Goal: Task Accomplishment & Management: Manage account settings

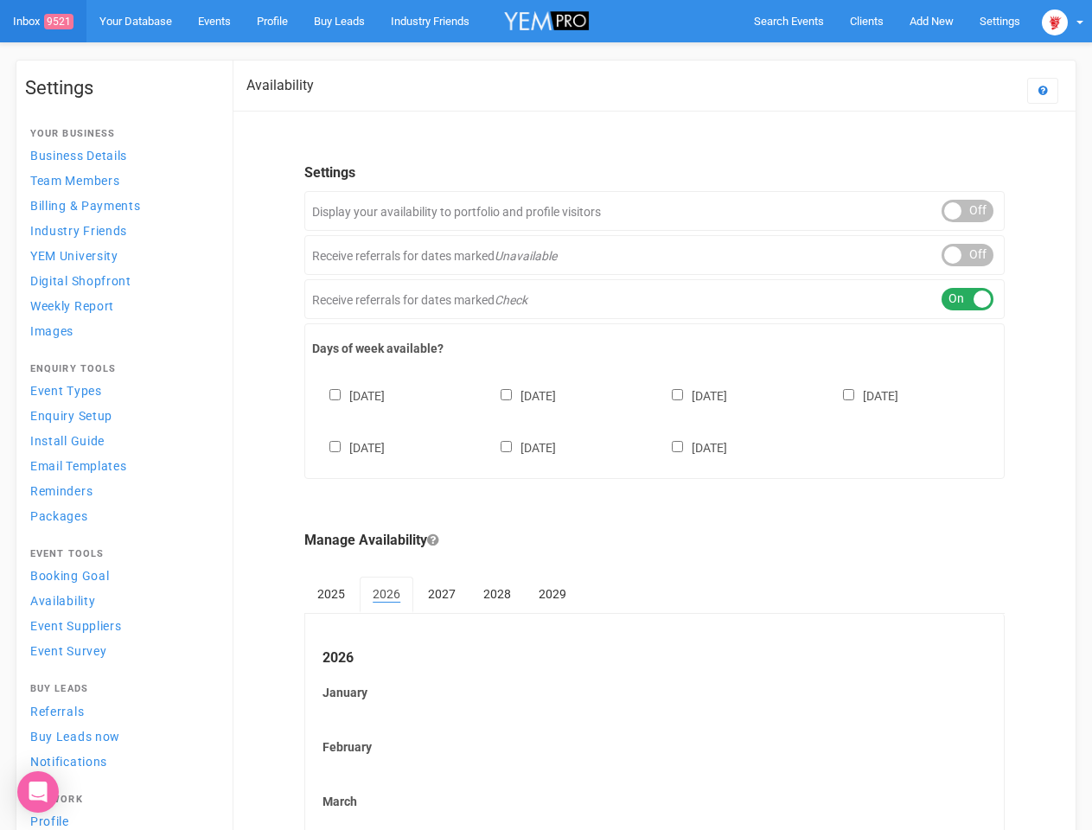
click at [546, 415] on div "[DATE] [DATE] [DATE] [DATE] [DATE] [DATE] [DATE]" at bounding box center [654, 414] width 685 height 104
click at [789, 21] on span "Search Events" at bounding box center [789, 21] width 70 height 13
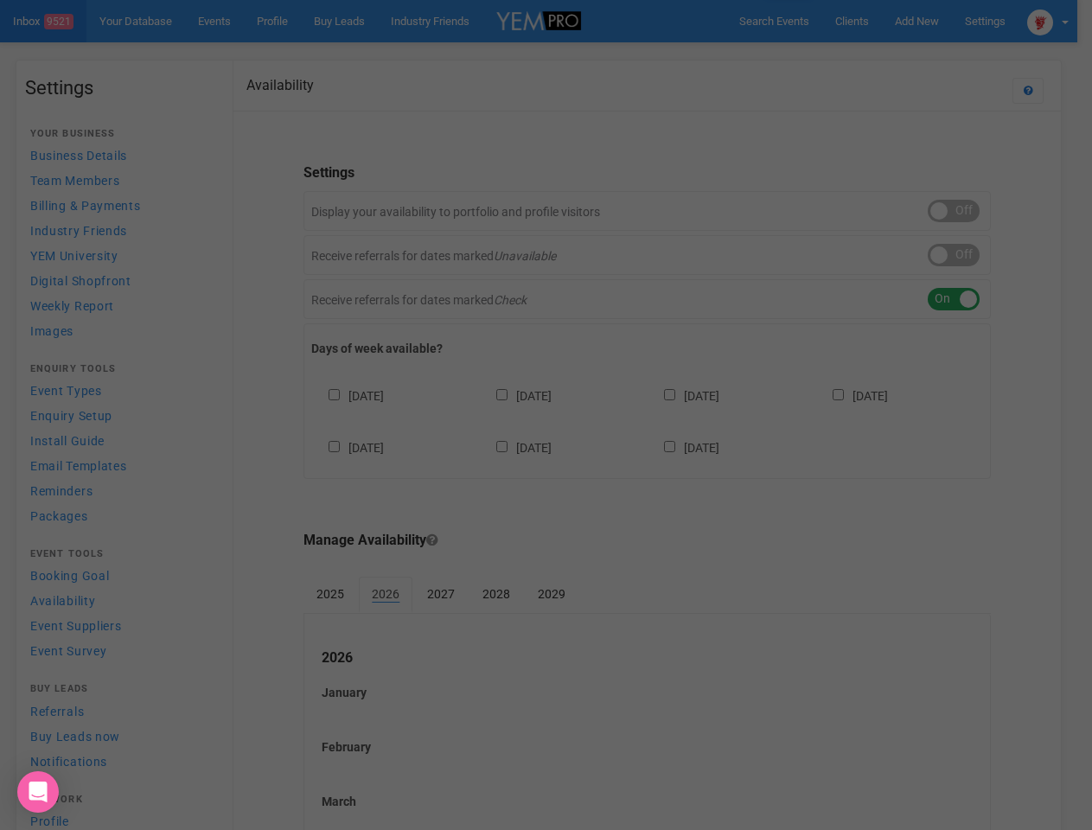
click at [0, 0] on div "Loading..." at bounding box center [0, 0] width 0 height 0
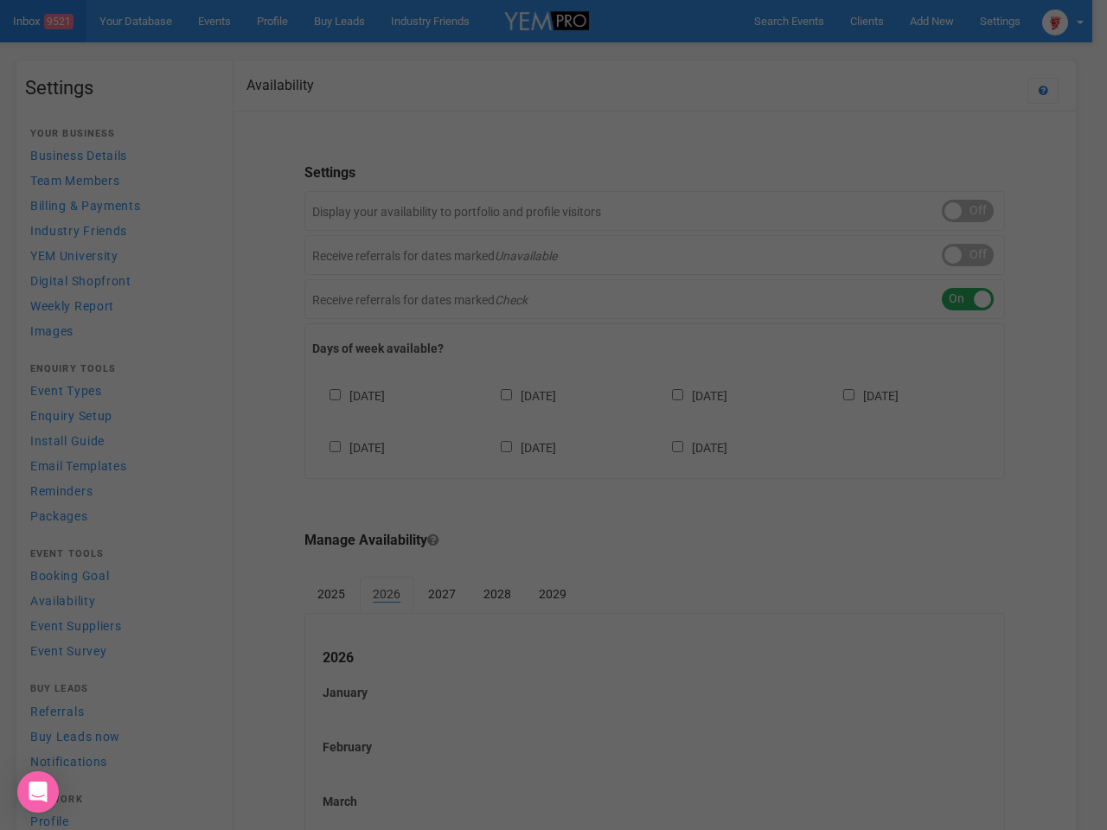
click at [892, 55] on div "Loading..." at bounding box center [553, 415] width 1107 height 830
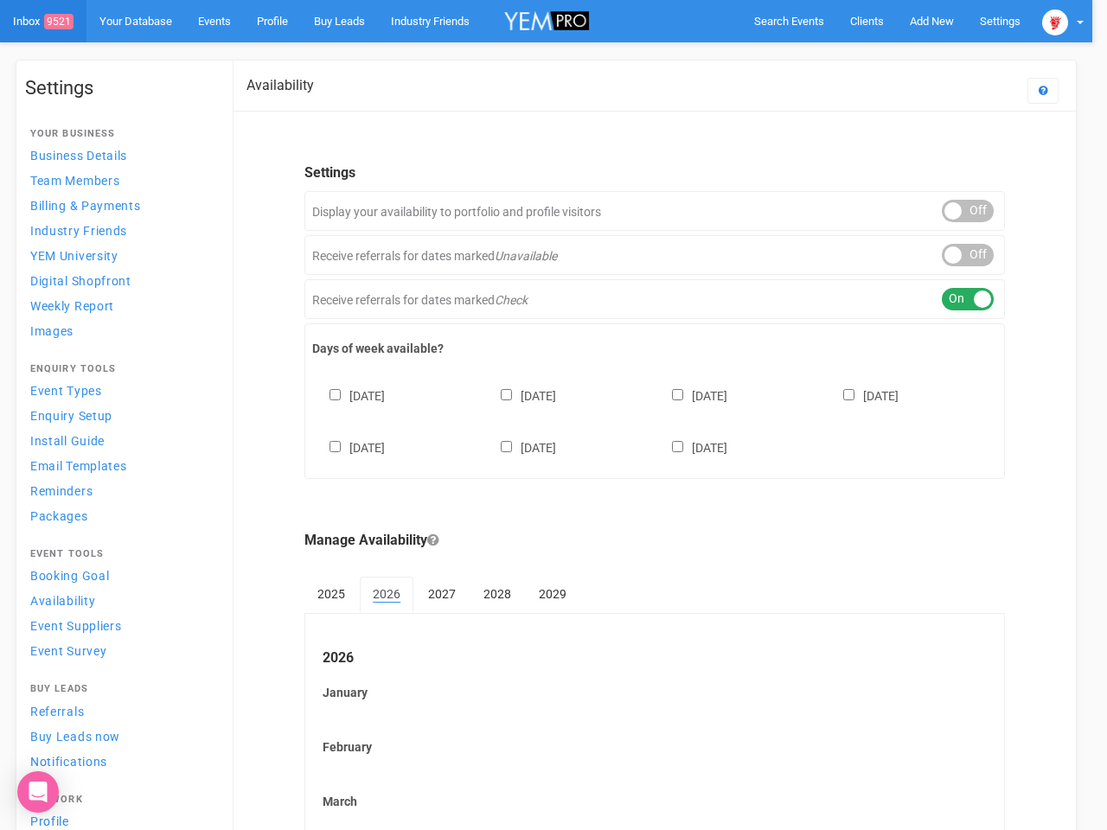
click at [1063, 21] on div at bounding box center [553, 415] width 1107 height 830
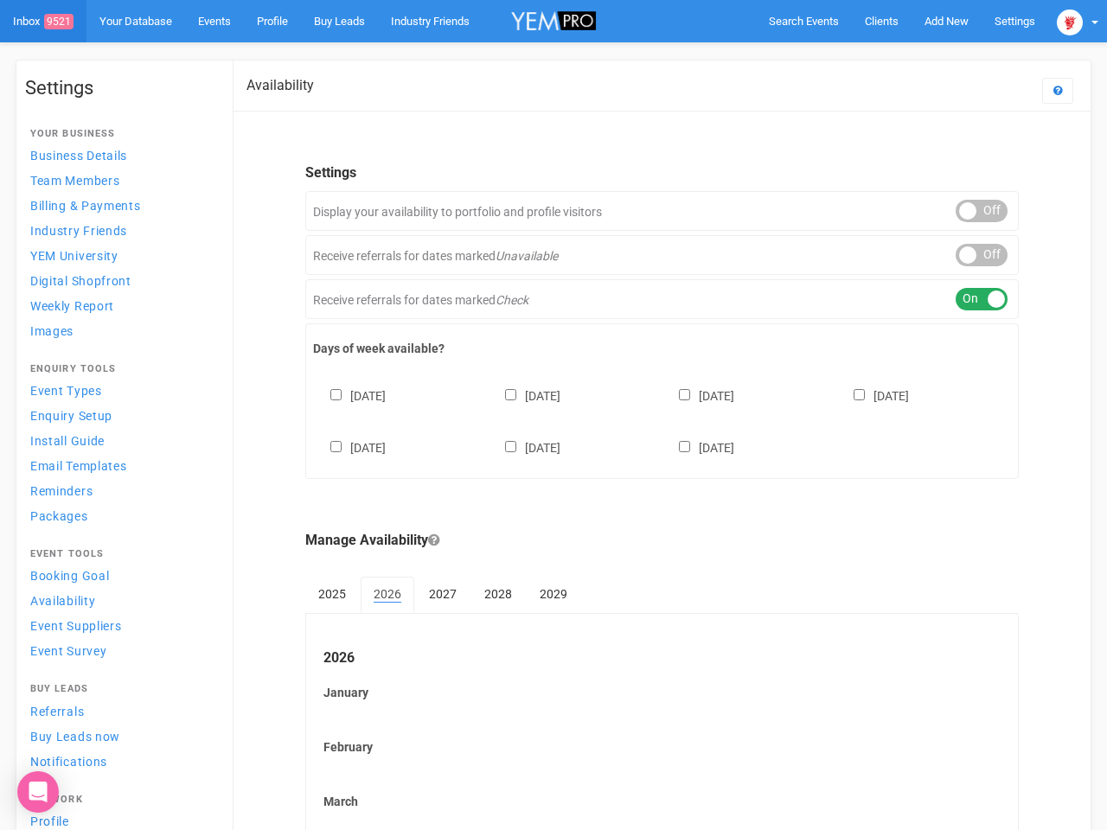
click at [968, 211] on div "ON OFF" at bounding box center [982, 211] width 52 height 22
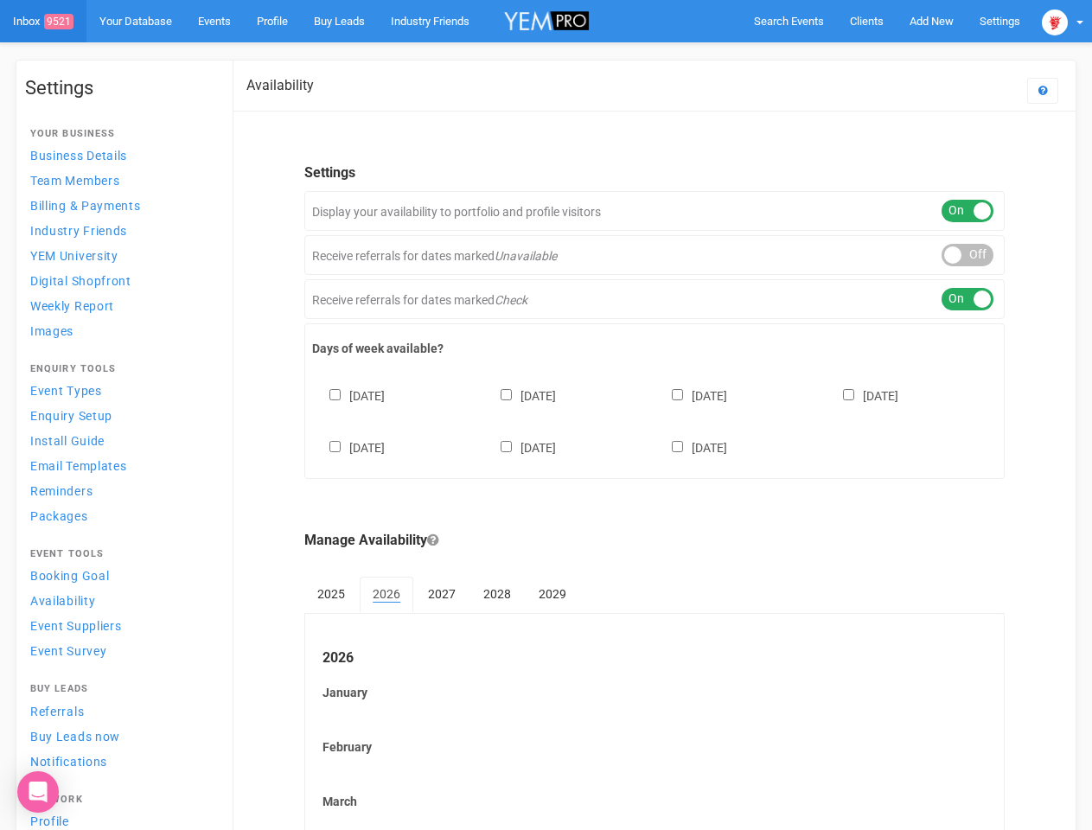
click at [968, 255] on div "ON OFF" at bounding box center [968, 255] width 52 height 22
click at [968, 299] on div "ON OFF" at bounding box center [968, 299] width 52 height 22
click at [655, 419] on div "[DATE] [DATE] [DATE] [DATE] [DATE] [DATE] [DATE]" at bounding box center [654, 414] width 685 height 104
